Goal: Transaction & Acquisition: Obtain resource

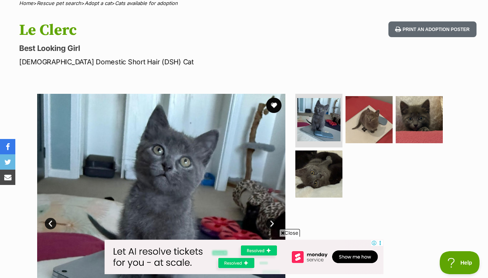
scroll to position [93, 0]
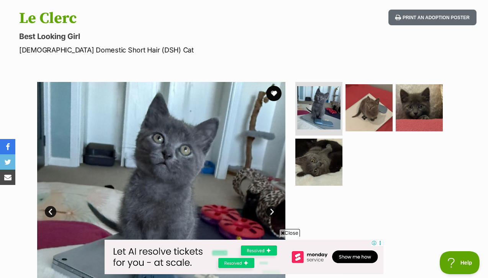
click at [188, 137] on img at bounding box center [161, 206] width 248 height 248
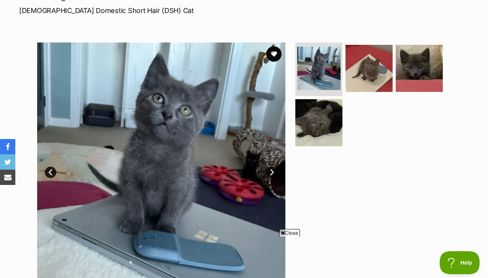
scroll to position [0, 0]
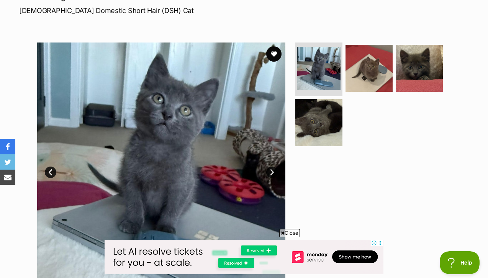
click at [274, 167] on link "Next" at bounding box center [271, 172] width 11 height 11
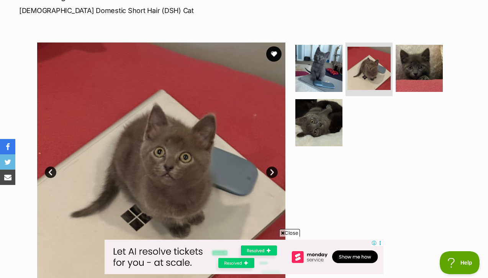
click at [276, 167] on link "Next" at bounding box center [271, 172] width 11 height 11
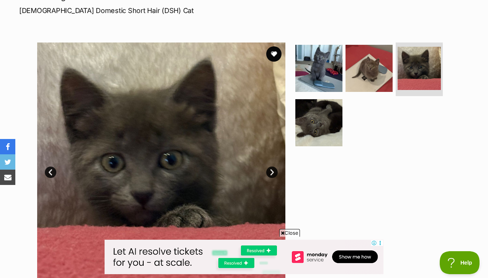
click at [276, 167] on link "Next" at bounding box center [271, 172] width 11 height 11
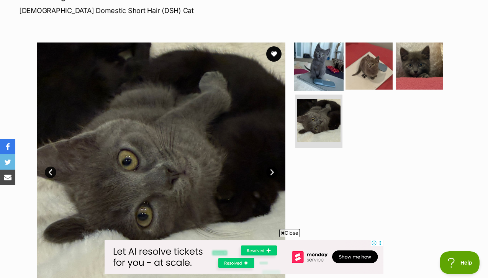
click at [304, 43] on img at bounding box center [318, 65] width 49 height 49
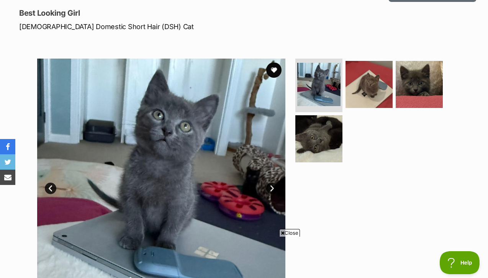
scroll to position [118, 0]
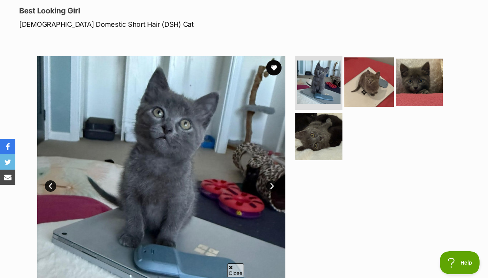
click at [371, 76] on img at bounding box center [368, 81] width 49 height 49
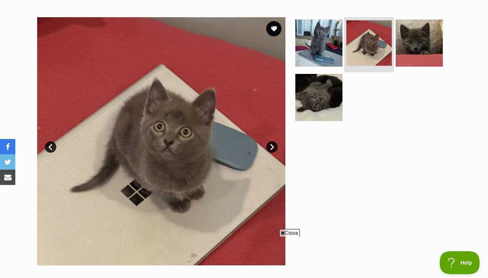
scroll to position [162, 0]
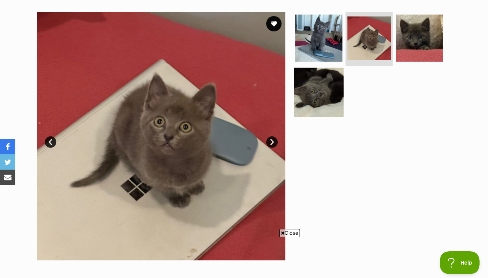
click at [313, 68] on img at bounding box center [318, 91] width 49 height 49
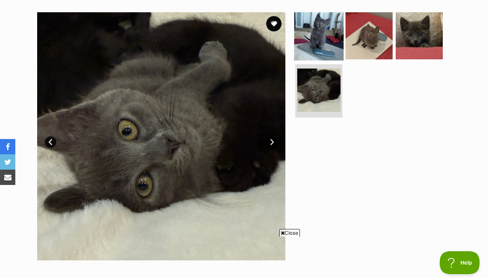
click at [329, 26] on img at bounding box center [318, 35] width 49 height 49
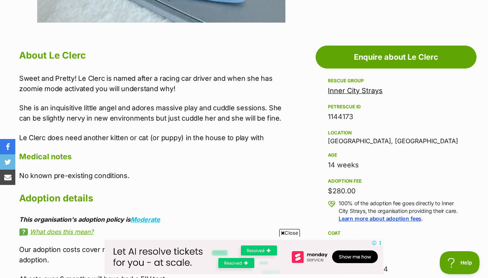
scroll to position [0, 0]
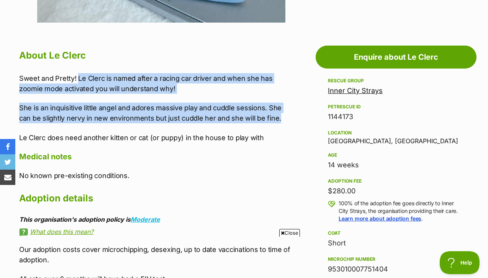
drag, startPoint x: 77, startPoint y: 60, endPoint x: 280, endPoint y: 105, distance: 208.7
click at [280, 105] on div "Sweet and Pretty! Le Clerc is named after a racing car driver and when she has …" at bounding box center [154, 108] width 271 height 70
copy div "Le Clerc is named after a racing car driver and when she has zoomie mode activa…"
click at [219, 103] on p "She is an inquisitive little angel and adores massive play and cuddle sessions.…" at bounding box center [154, 113] width 271 height 21
